Goal: Navigation & Orientation: Find specific page/section

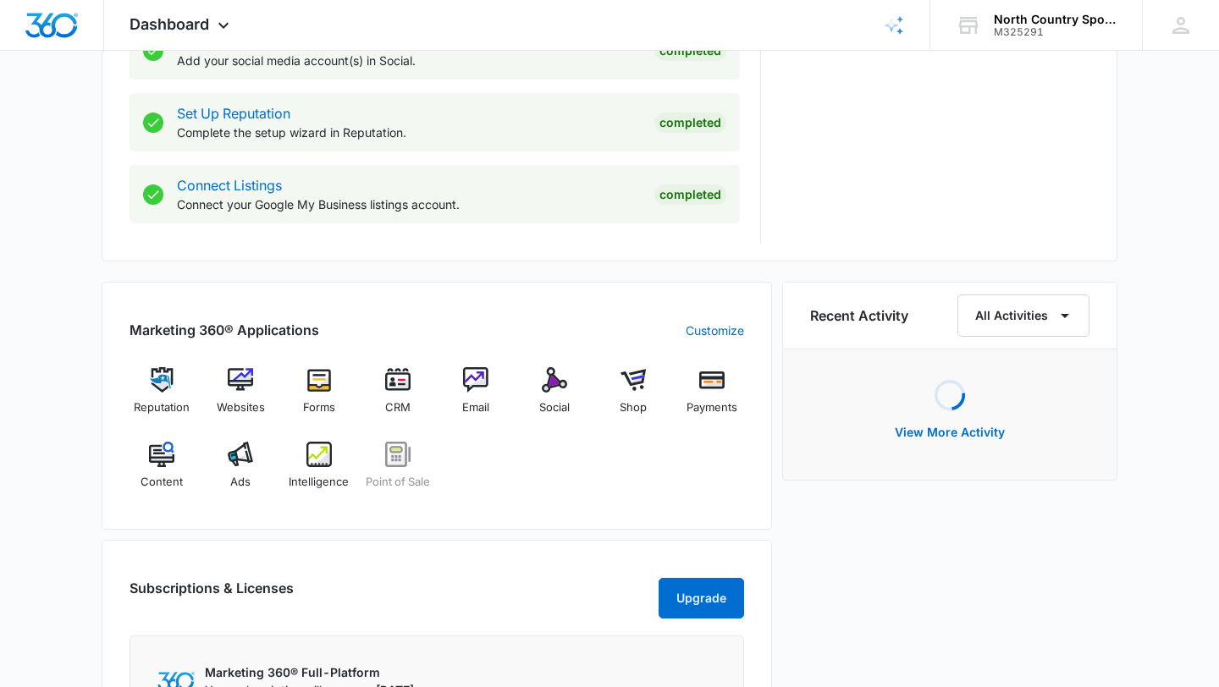
scroll to position [996, 0]
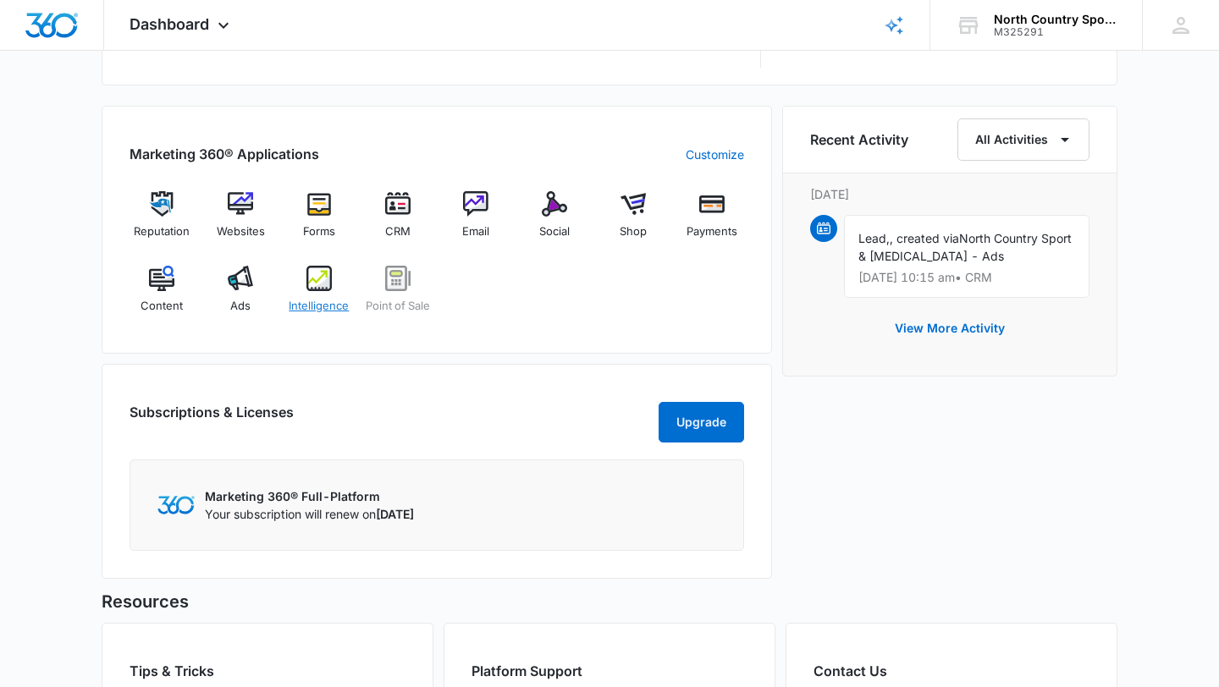
click at [306, 277] on img at bounding box center [318, 278] width 25 height 25
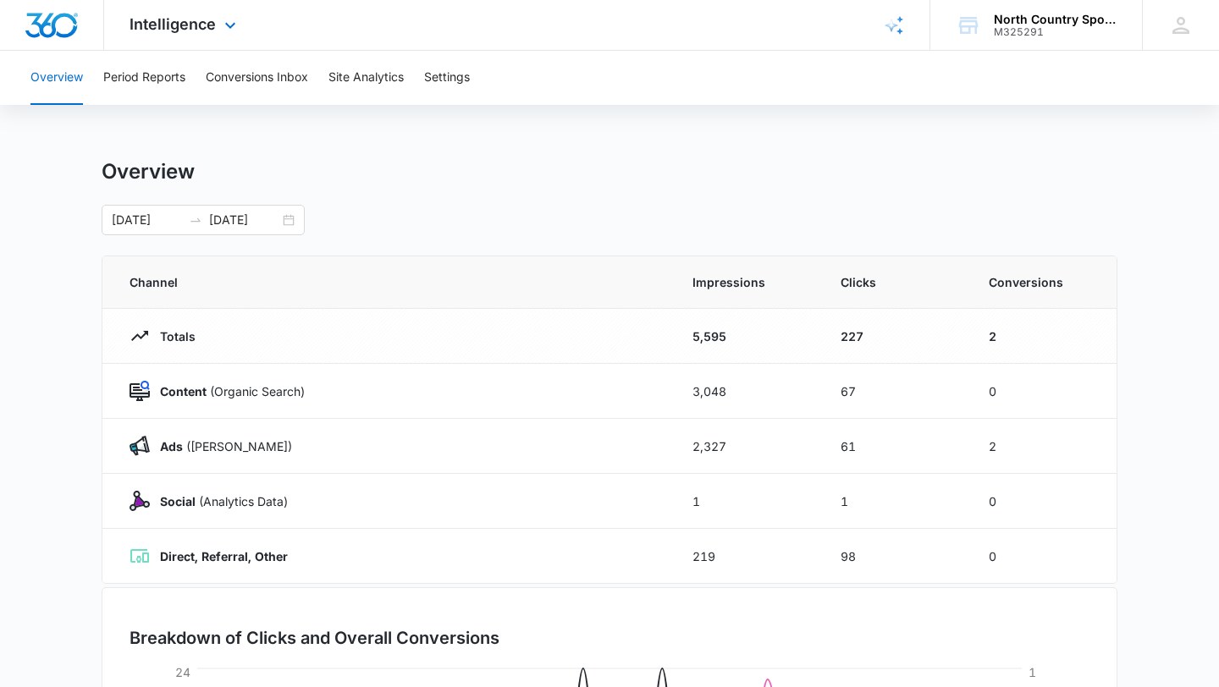
scroll to position [361, 0]
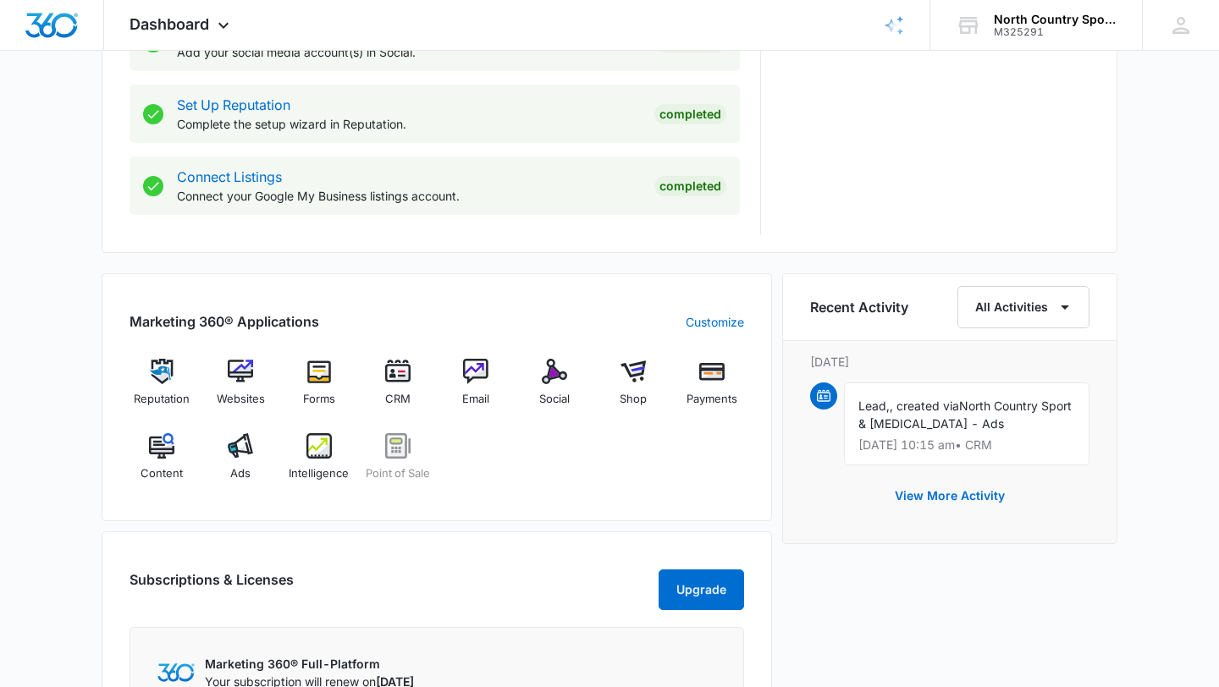
scroll to position [828, 0]
click at [255, 460] on div "Ads" at bounding box center [240, 464] width 65 height 61
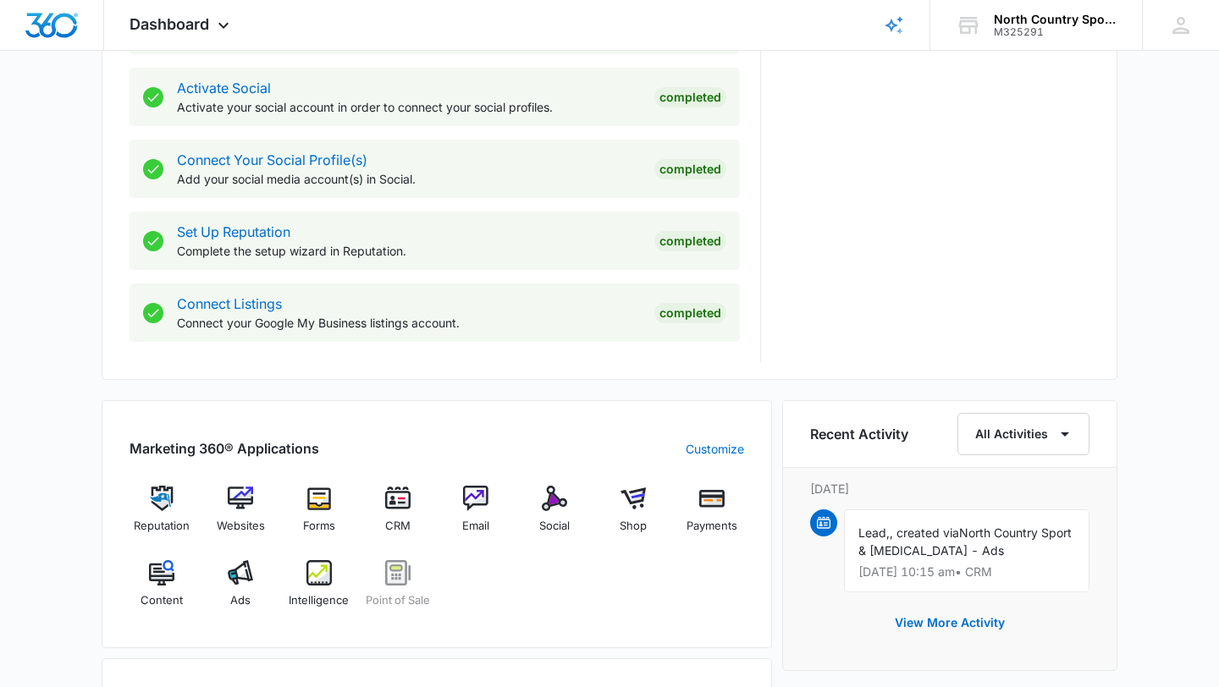
scroll to position [725, 0]
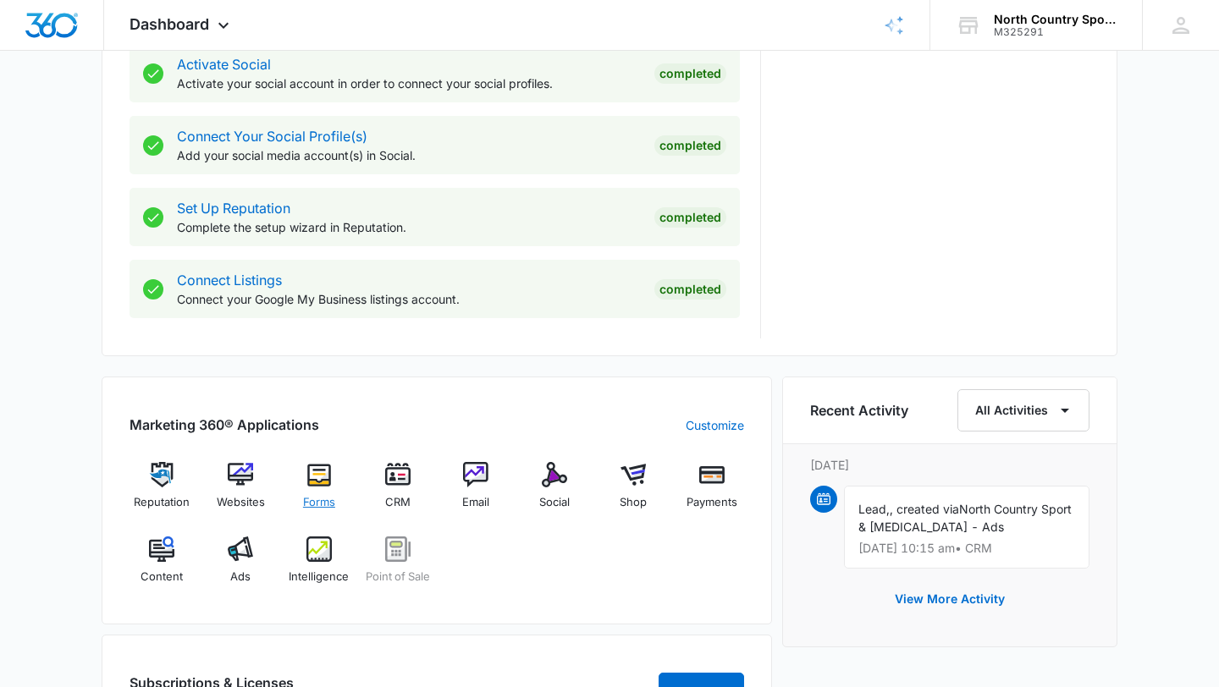
click at [312, 489] on div "Forms" at bounding box center [319, 492] width 65 height 61
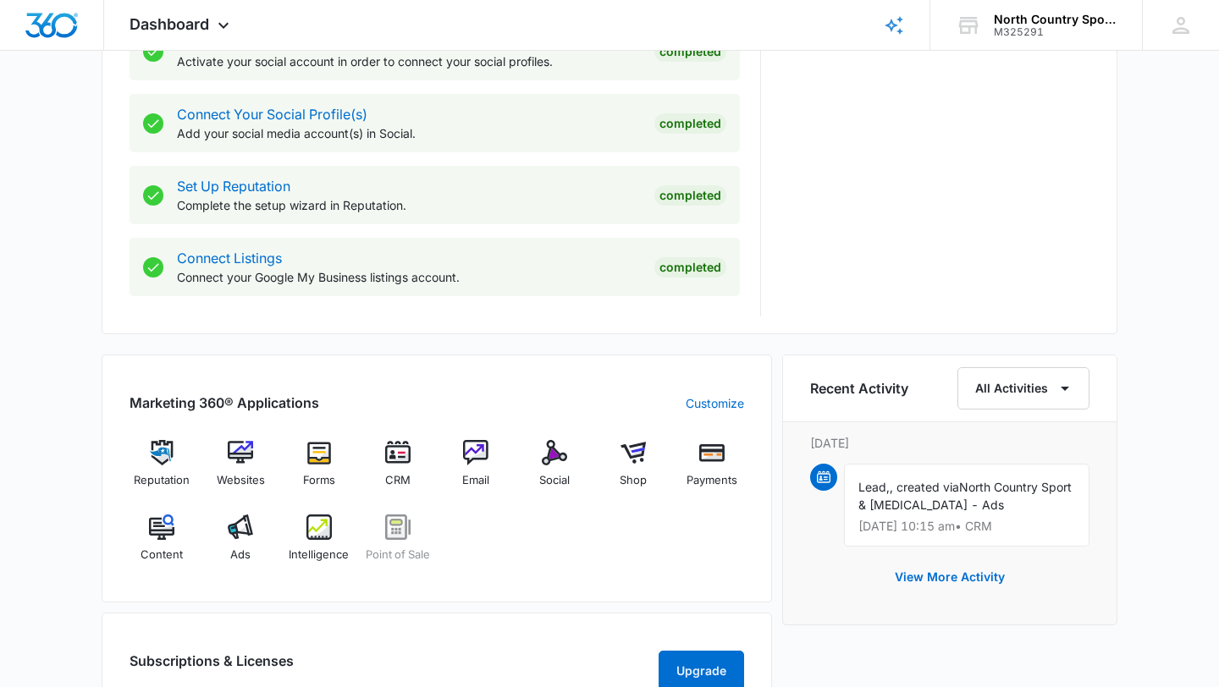
scroll to position [753, 0]
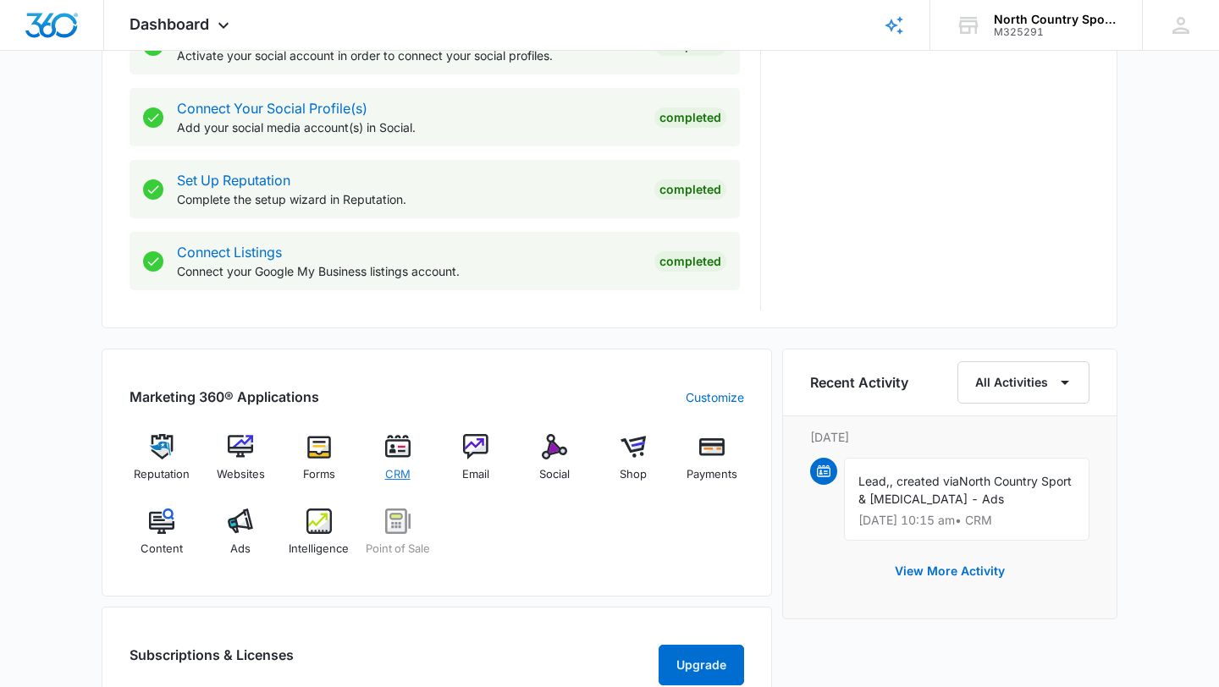
click at [405, 455] on img at bounding box center [397, 446] width 25 height 25
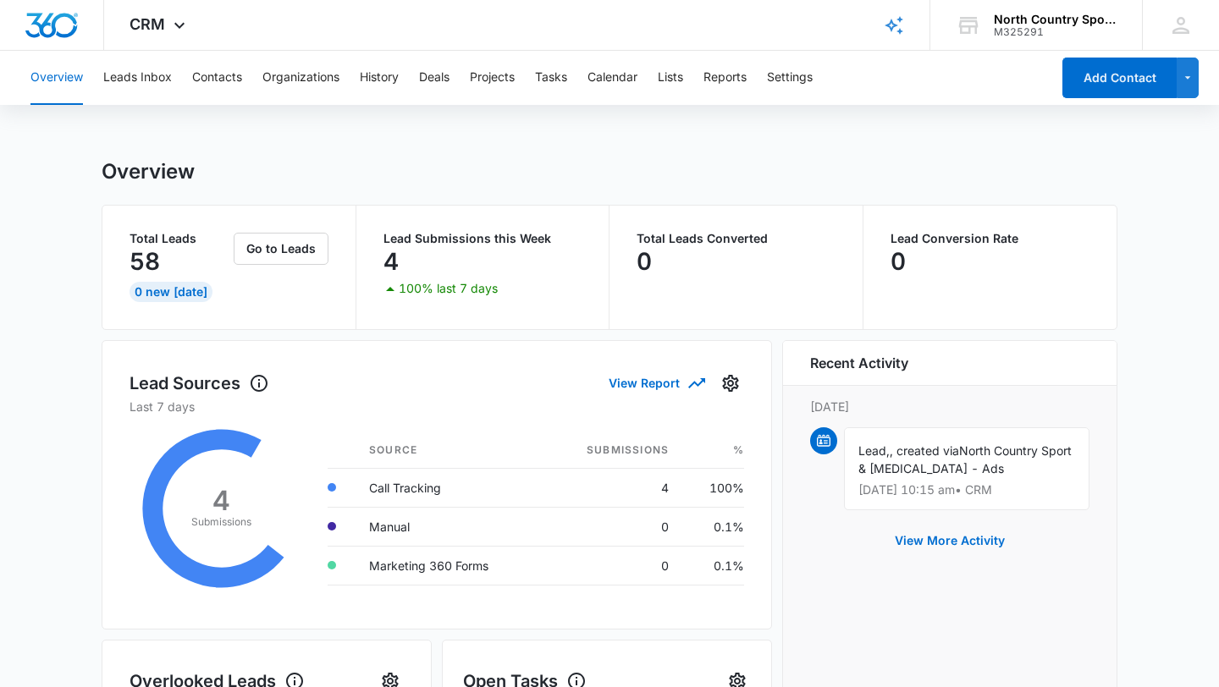
scroll to position [5, 0]
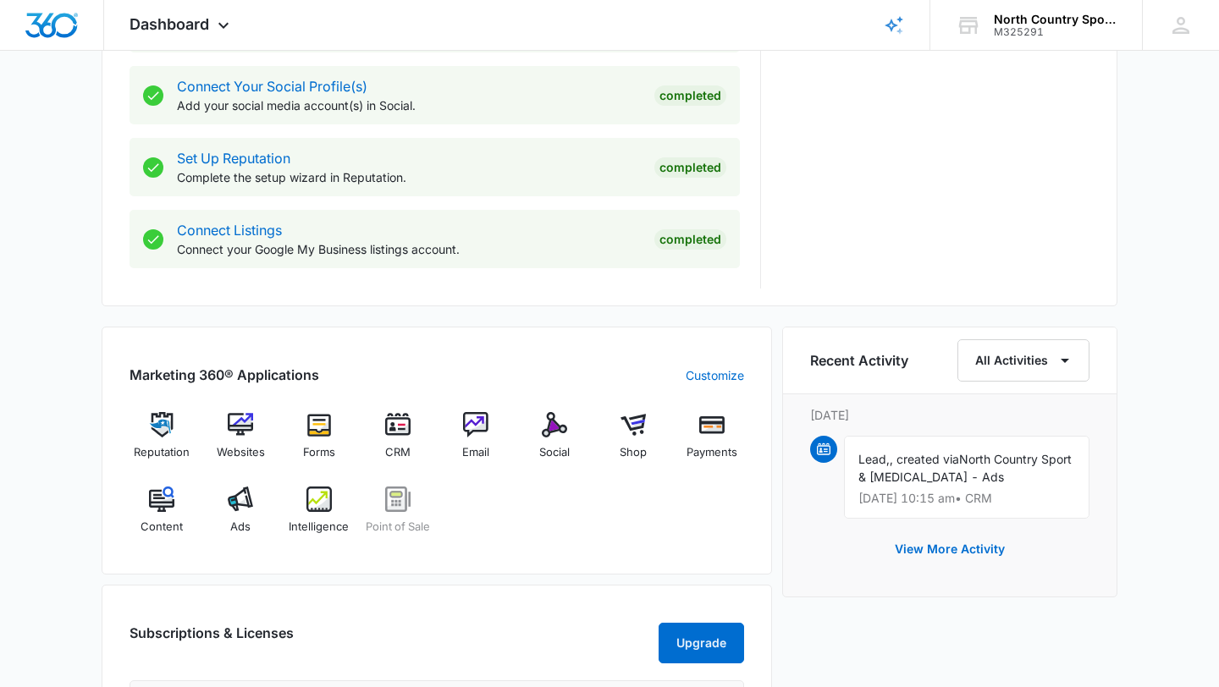
scroll to position [841, 0]
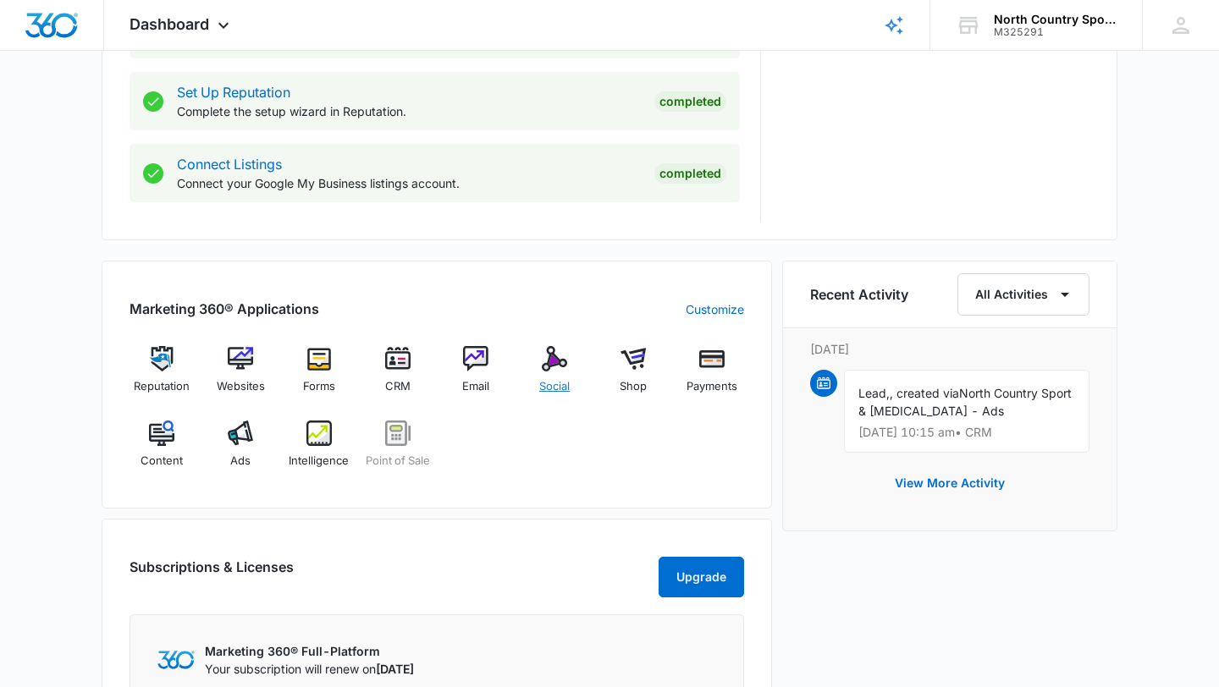
click at [544, 373] on div "Social" at bounding box center [554, 376] width 65 height 61
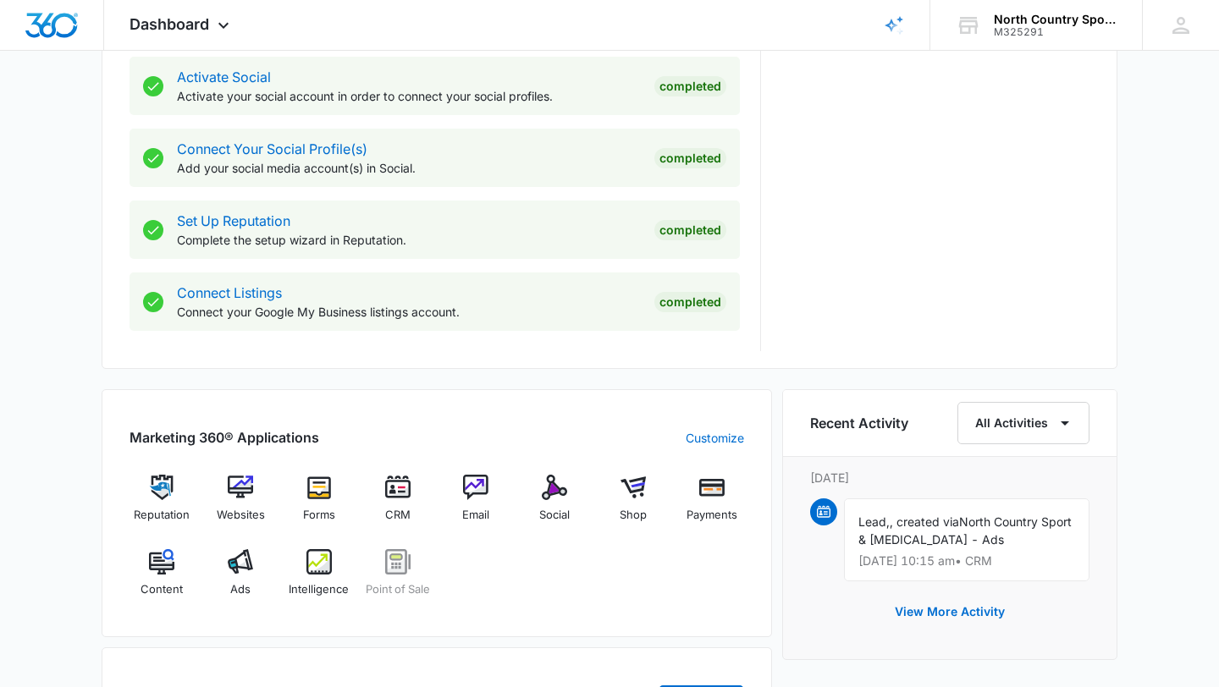
scroll to position [785, 0]
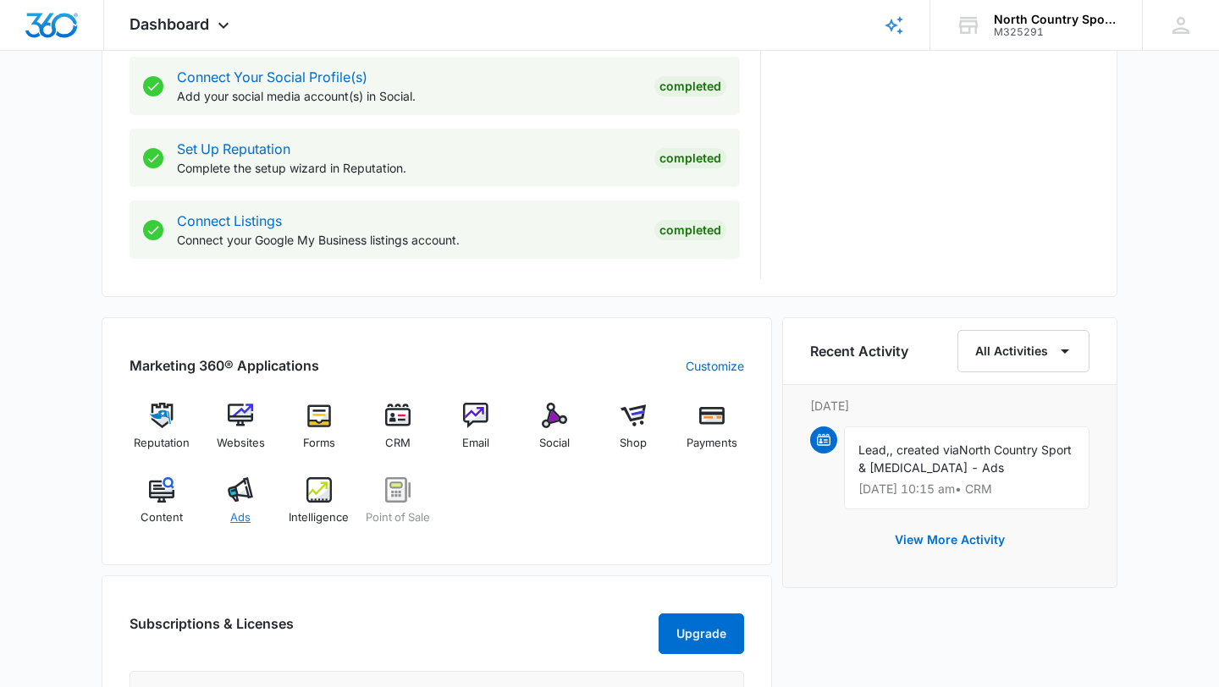
click at [237, 491] on img at bounding box center [240, 489] width 25 height 25
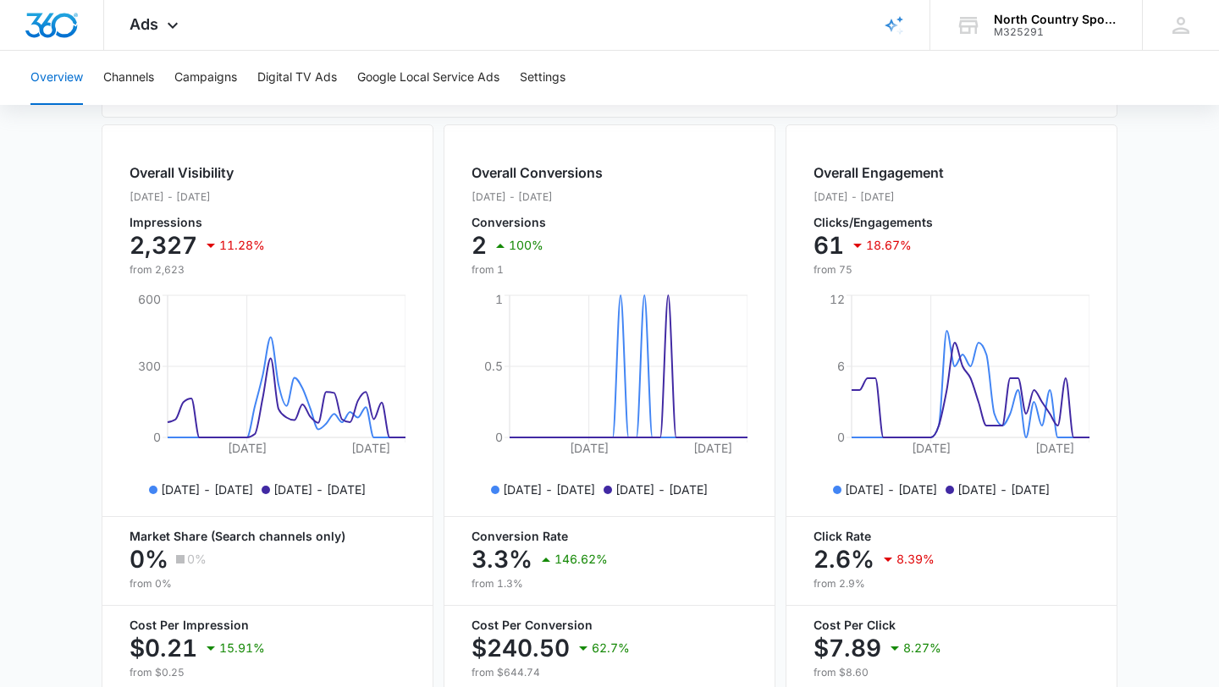
scroll to position [687, 0]
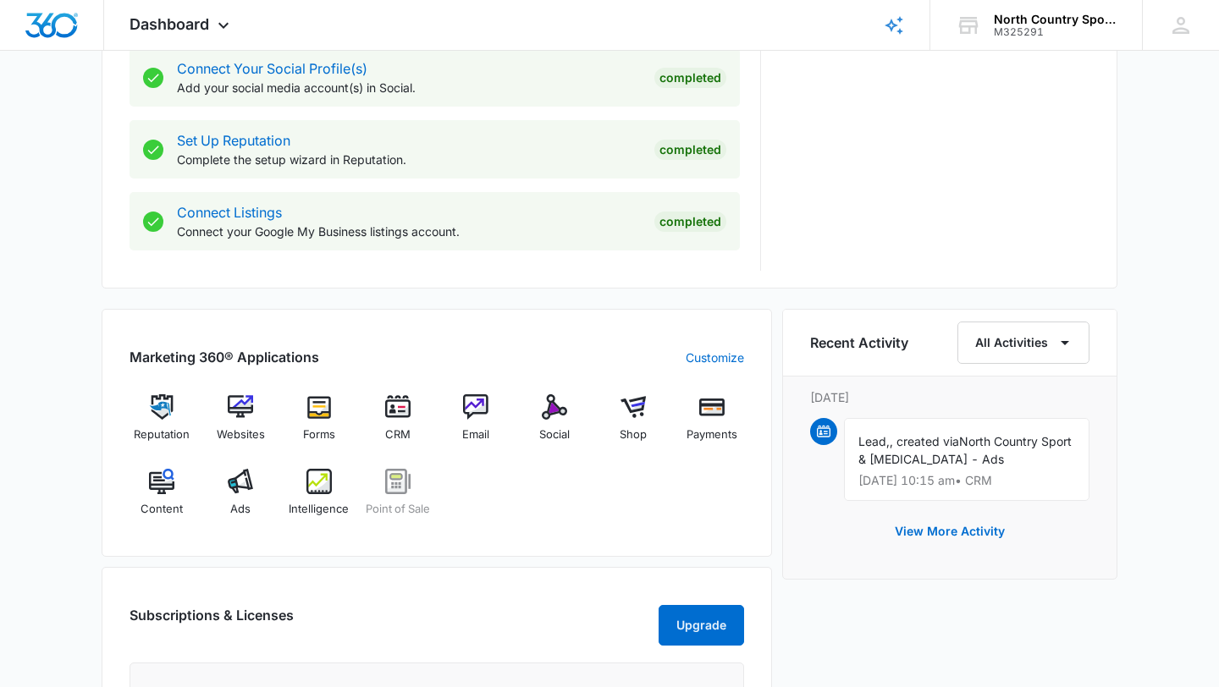
scroll to position [794, 0]
click at [234, 500] on span "Ads" at bounding box center [240, 508] width 20 height 17
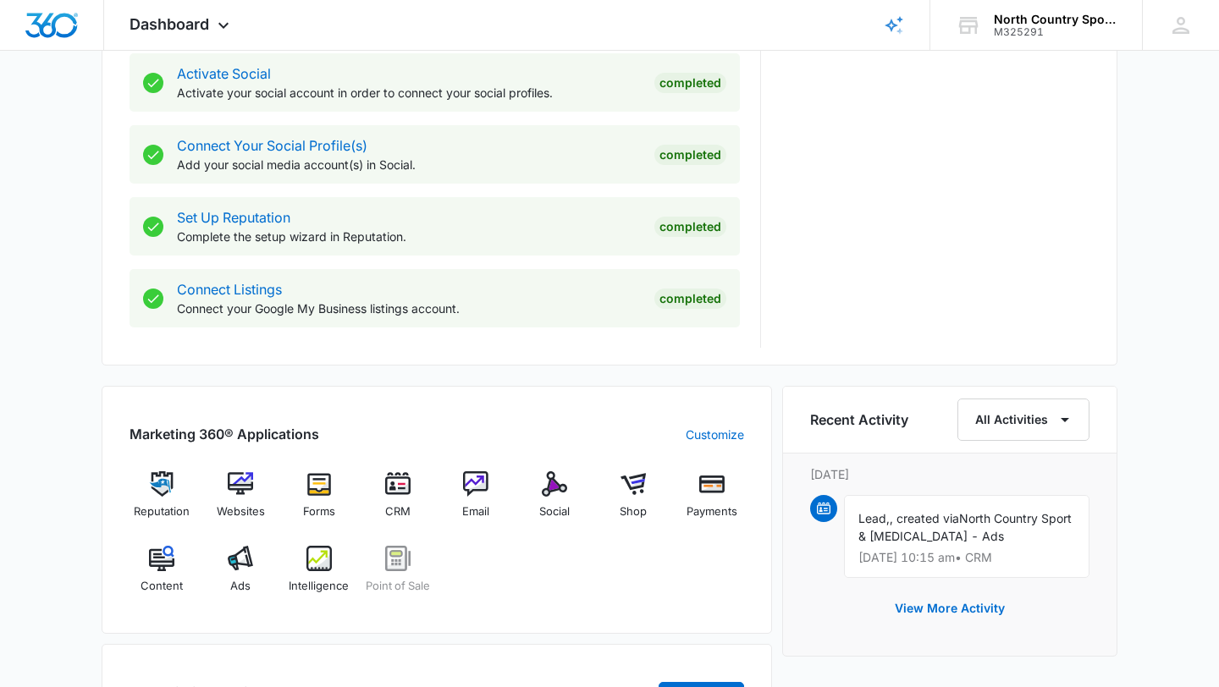
scroll to position [1046, 0]
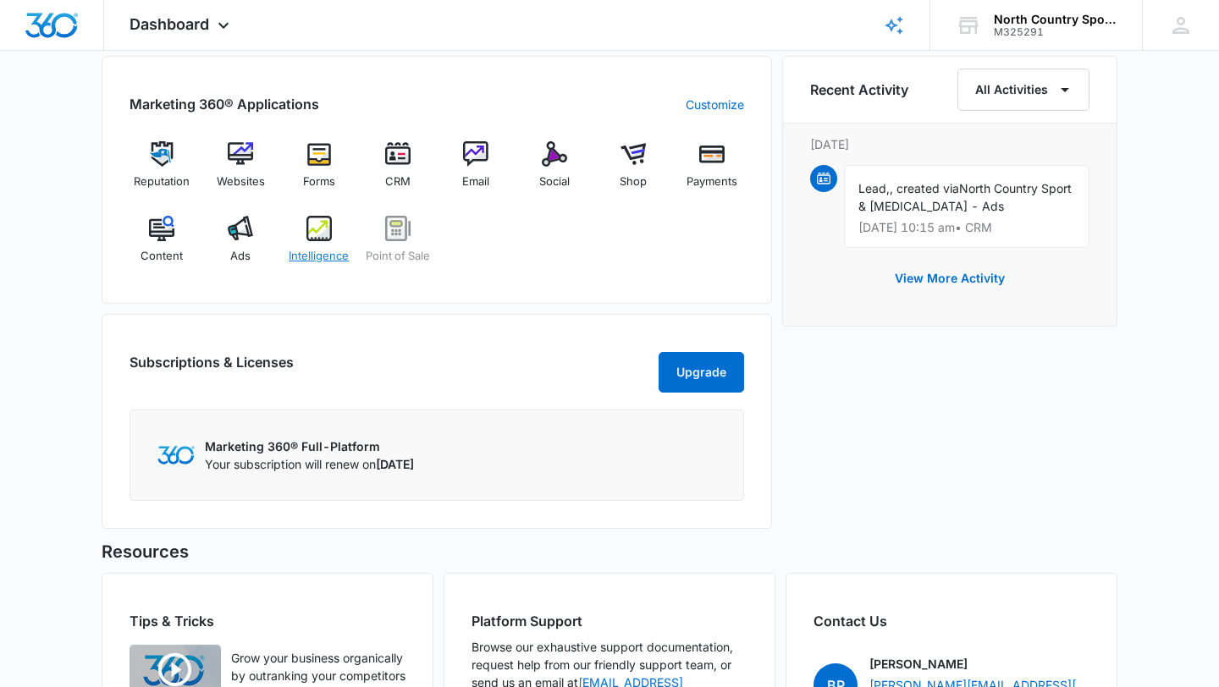
click at [310, 234] on img at bounding box center [318, 228] width 25 height 25
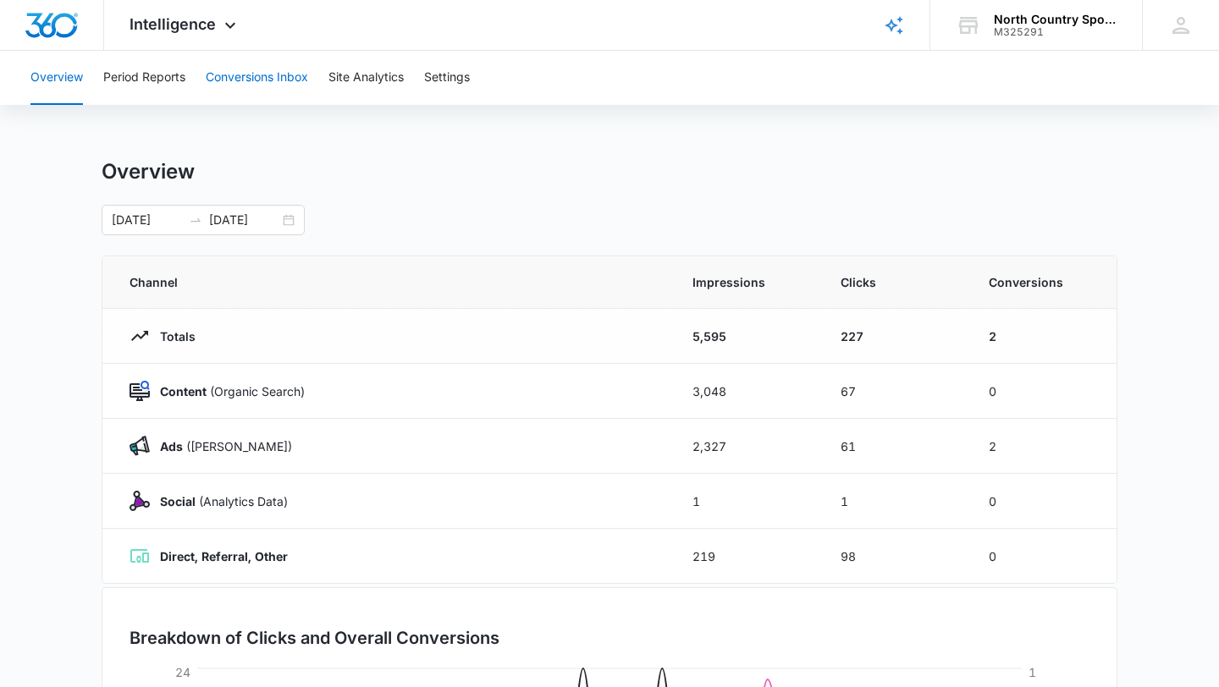
click at [235, 86] on button "Conversions Inbox" at bounding box center [257, 78] width 102 height 54
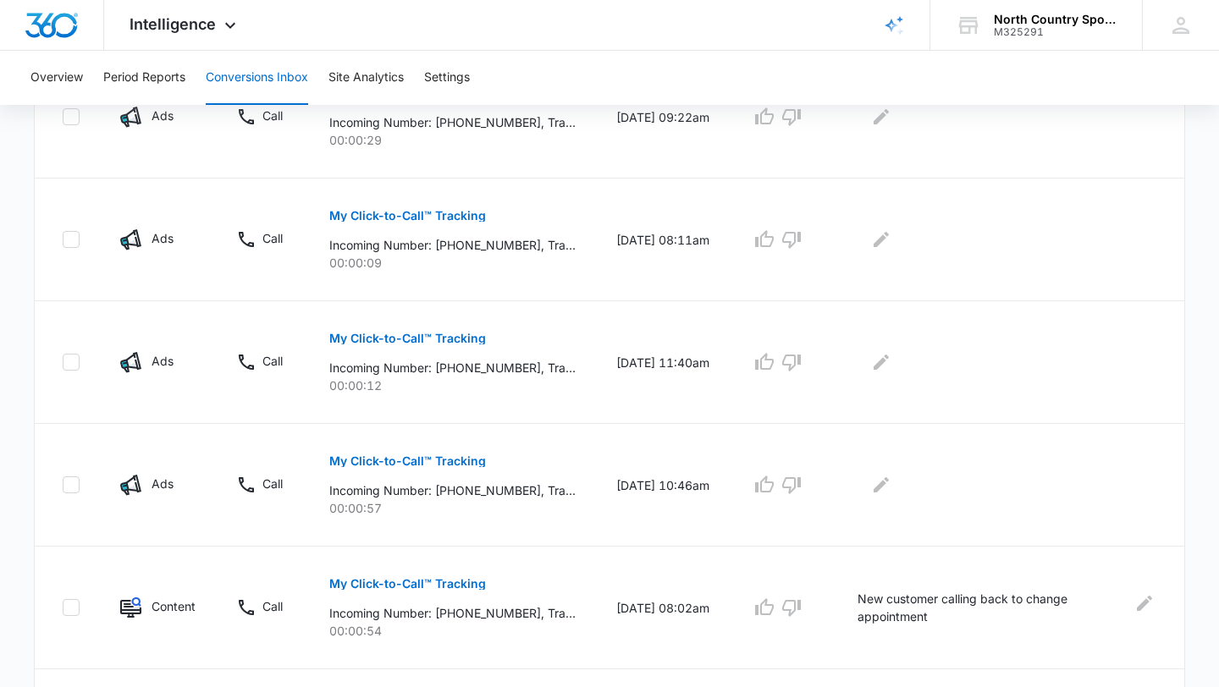
scroll to position [933, 0]
